Goal: Task Accomplishment & Management: Complete application form

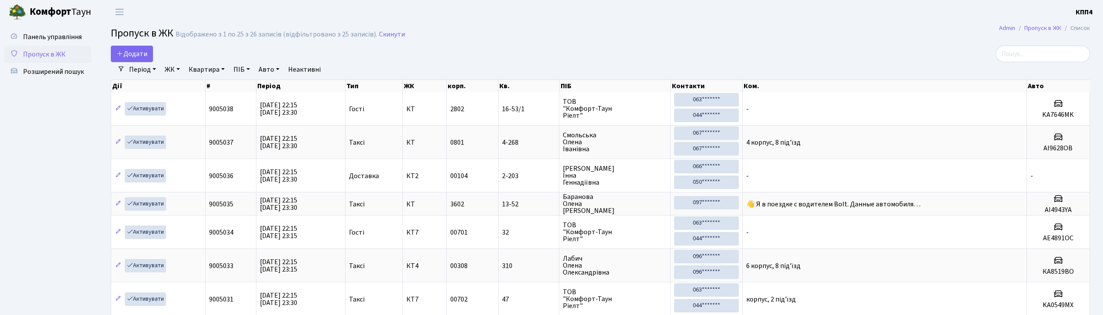
select select "25"
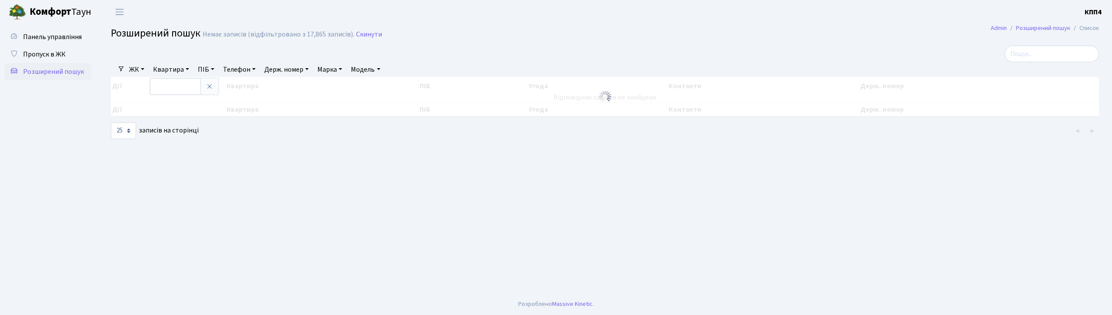
select select "25"
click at [1054, 57] on input "search" at bounding box center [1052, 54] width 94 height 17
click at [60, 53] on span "Пропуск в ЖК" at bounding box center [44, 55] width 43 height 10
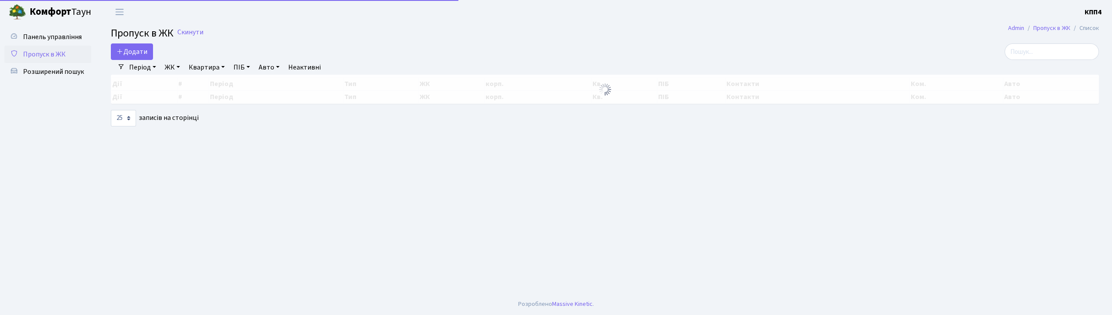
select select "25"
click at [131, 54] on span "Додати" at bounding box center [131, 52] width 31 height 10
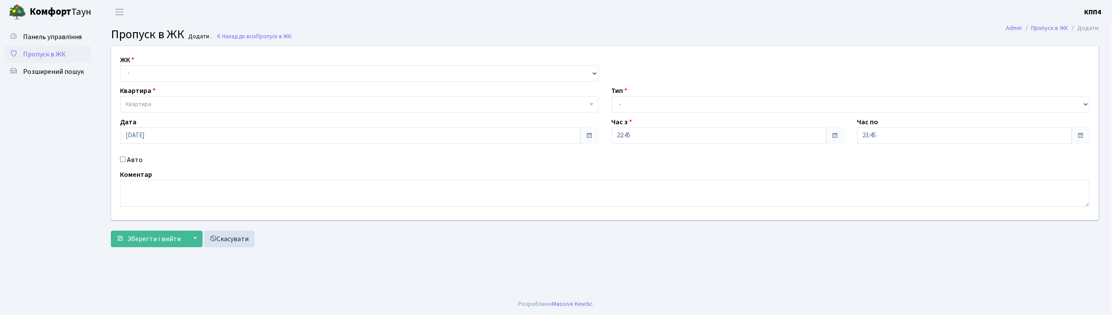
select select "271"
click at [120, 65] on select "- КТ, вул. Регенераторна, 4 КТ2, просп. Соборності, 17 КТ3, вул. Березнева, 16 …" at bounding box center [359, 73] width 479 height 17
select select
click at [186, 102] on span "Квартира" at bounding box center [357, 104] width 462 height 9
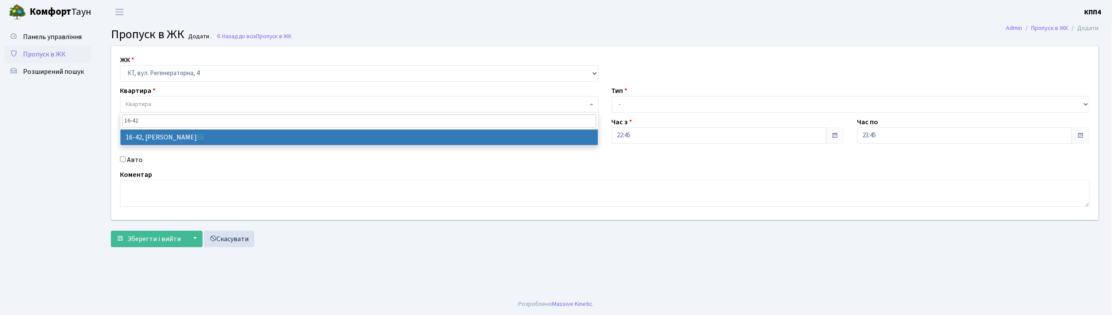
type input "16-42"
select select "8603"
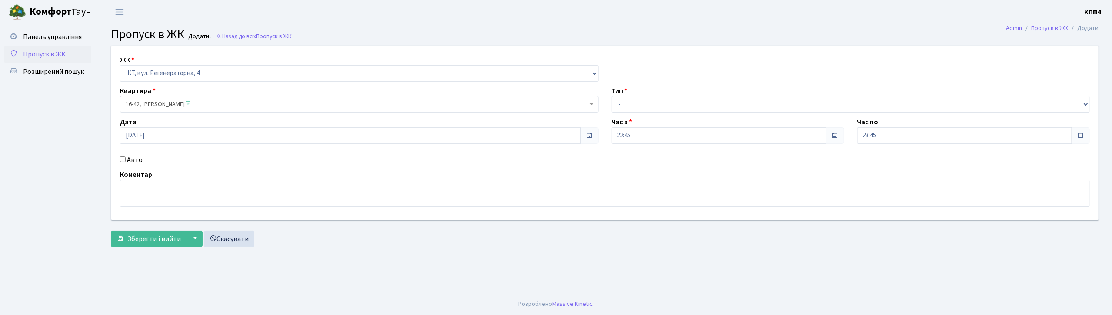
click at [126, 159] on div "Авто" at bounding box center [359, 160] width 492 height 10
click at [123, 161] on input "Авто" at bounding box center [123, 159] width 6 height 6
checkbox input "true"
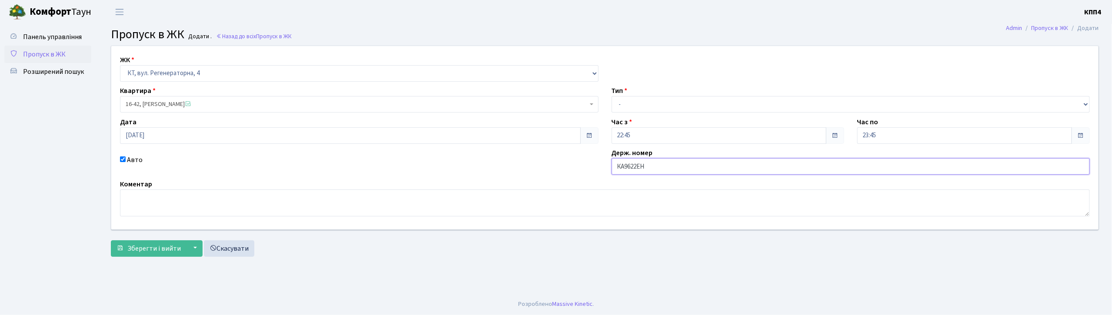
type input "КА9622ЕН"
drag, startPoint x: 633, startPoint y: 103, endPoint x: 633, endPoint y: 112, distance: 9.1
click at [633, 103] on select "- Доставка Таксі Гості Сервіс" at bounding box center [851, 104] width 479 height 17
select select "2"
click at [612, 96] on select "- Доставка Таксі Гості Сервіс" at bounding box center [851, 104] width 479 height 17
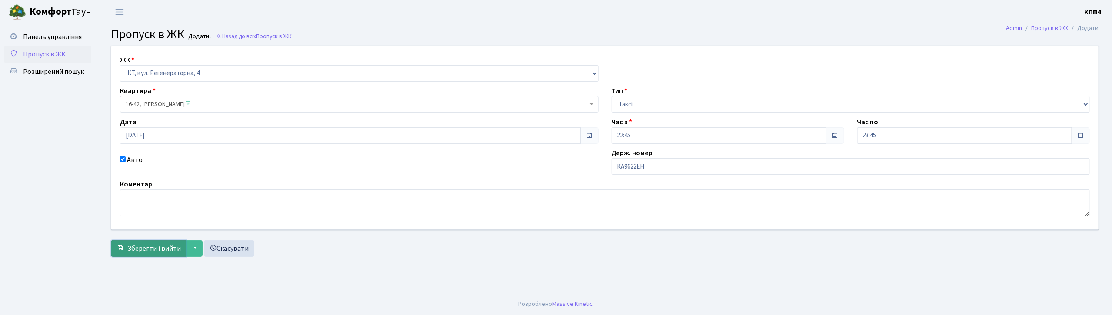
click at [134, 253] on span "Зберегти і вийти" at bounding box center [153, 249] width 53 height 10
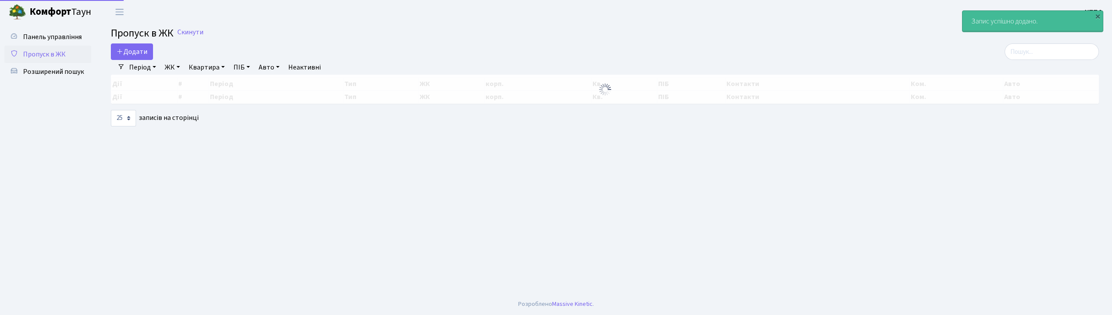
select select "25"
